Goal: Task Accomplishment & Management: Complete application form

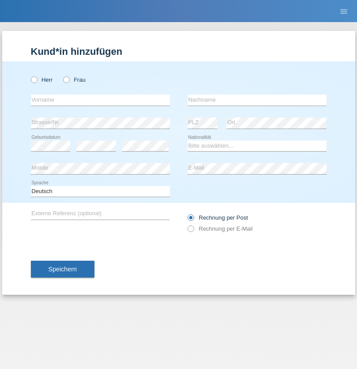
radio input "true"
click at [100, 100] on input "text" at bounding box center [100, 100] width 139 height 11
type input "Raffaele"
click at [257, 100] on input "text" at bounding box center [257, 100] width 139 height 11
type input "Steeb"
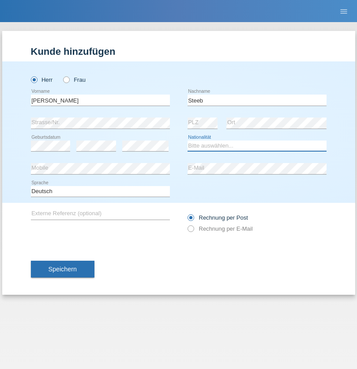
select select "CH"
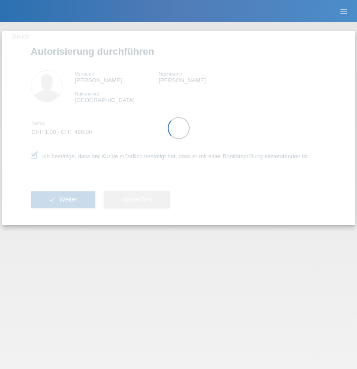
select select "1"
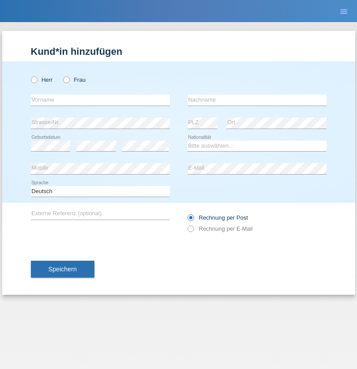
radio input "true"
click at [100, 100] on input "text" at bounding box center [100, 100] width 139 height 11
type input "Gjyla"
click at [257, 100] on input "text" at bounding box center [257, 100] width 139 height 11
type input "Zidi"
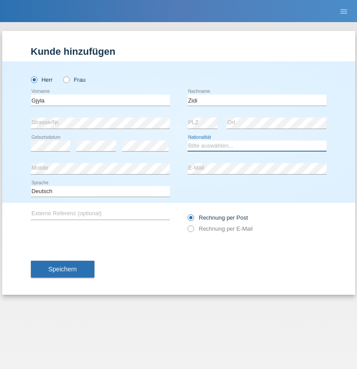
select select "CH"
radio input "true"
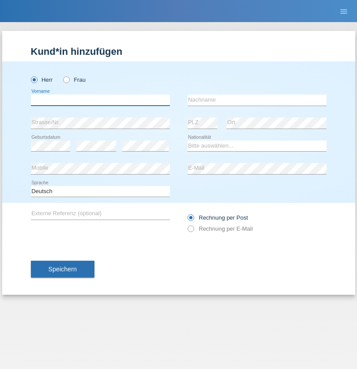
click at [100, 100] on input "text" at bounding box center [100, 100] width 139 height 11
type input "Kevin"
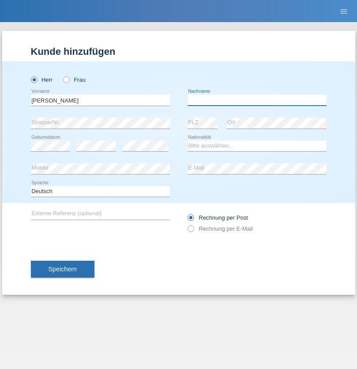
click at [257, 100] on input "text" at bounding box center [257, 100] width 139 height 11
type input "Ferhati"
select select "DE"
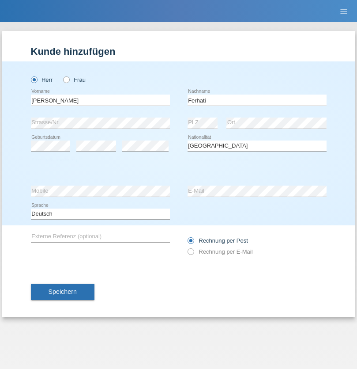
select select "C"
select select "14"
select select "02"
select select "2021"
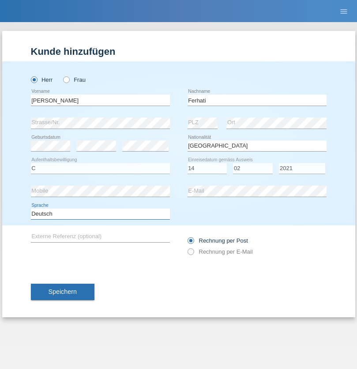
select select "en"
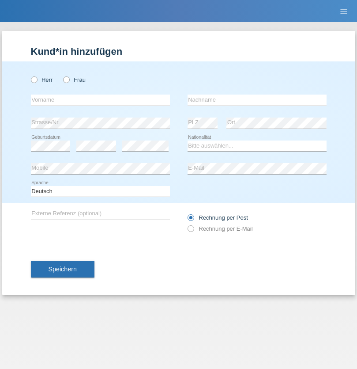
radio input "true"
click at [100, 100] on input "text" at bounding box center [100, 100] width 139 height 11
type input "firat"
click at [257, 100] on input "text" at bounding box center [257, 100] width 139 height 11
type input "kara"
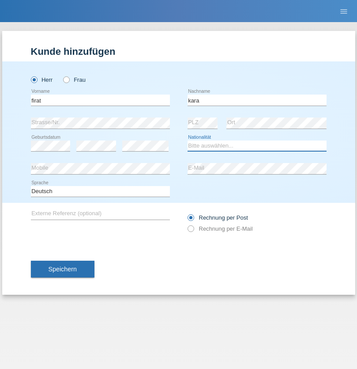
select select "CH"
radio input "true"
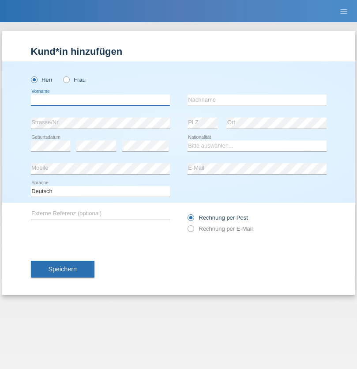
click at [100, 100] on input "text" at bounding box center [100, 100] width 139 height 11
type input "[PERSON_NAME]"
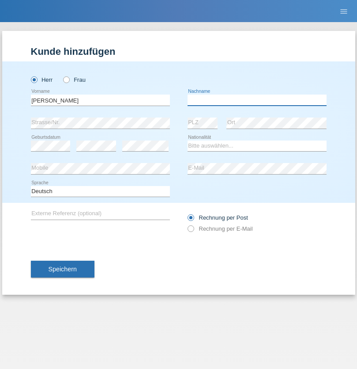
click at [257, 100] on input "text" at bounding box center [257, 100] width 139 height 11
type input "[PERSON_NAME]"
select select "RO"
select select "C"
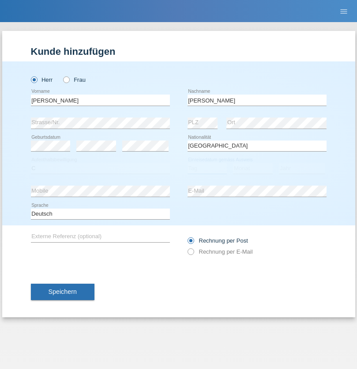
select select "11"
select select "02"
select select "2011"
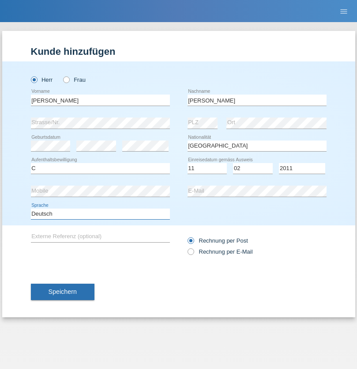
select select "en"
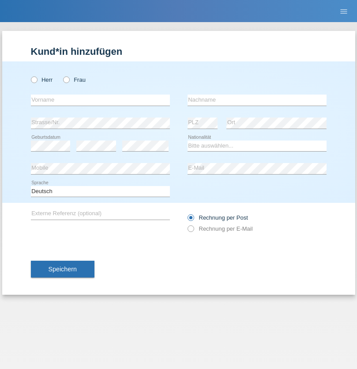
radio input "true"
click at [100, 100] on input "text" at bounding box center [100, 100] width 139 height 11
type input "Hasan"
click at [257, 100] on input "text" at bounding box center [257, 100] width 139 height 11
type input "Ymeri"
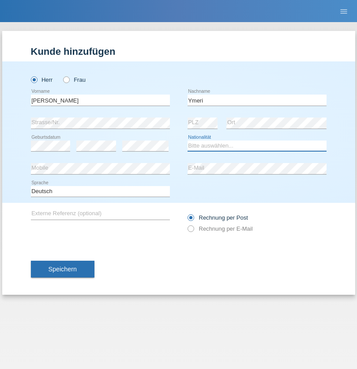
select select "XK"
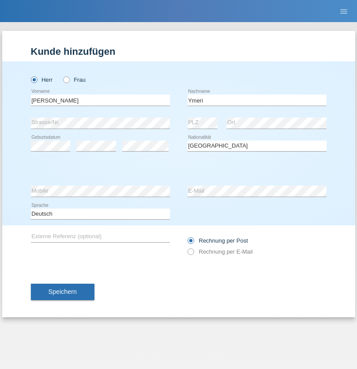
select select "C"
select select "21"
select select "03"
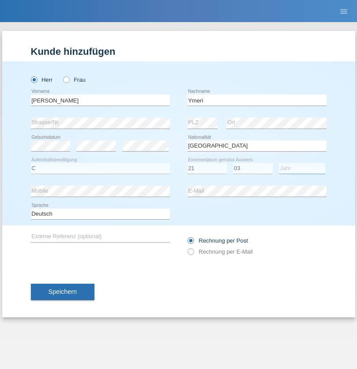
select select "1991"
